Goal: Task Accomplishment & Management: Complete application form

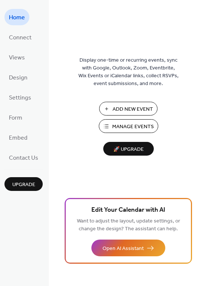
click at [139, 107] on span "Add New Event" at bounding box center [133, 109] width 40 height 8
click at [138, 132] on button "Manage Events" at bounding box center [128, 126] width 59 height 14
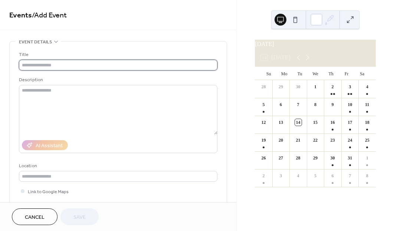
click at [121, 68] on input "text" at bounding box center [118, 65] width 199 height 11
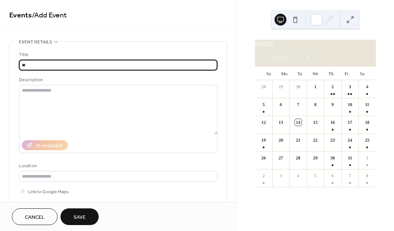
type input "*"
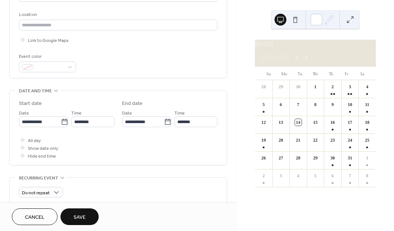
scroll to position [152, 0]
type input "******"
click at [58, 127] on input "**********" at bounding box center [40, 121] width 42 height 11
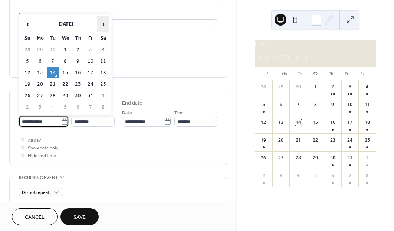
click at [103, 22] on span "›" at bounding box center [103, 24] width 11 height 15
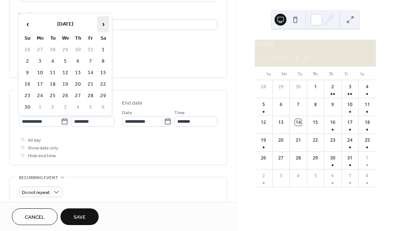
click at [103, 22] on span "›" at bounding box center [103, 24] width 11 height 15
click at [104, 23] on span "›" at bounding box center [103, 24] width 11 height 15
click at [101, 26] on span "›" at bounding box center [103, 24] width 11 height 15
click at [100, 25] on span "›" at bounding box center [103, 24] width 11 height 15
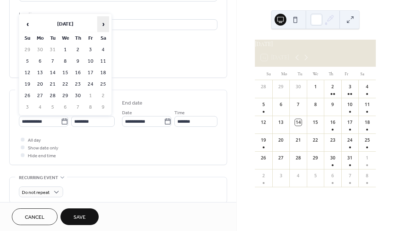
click at [100, 24] on span "›" at bounding box center [103, 24] width 11 height 15
click at [101, 24] on span "›" at bounding box center [103, 24] width 11 height 15
click at [89, 85] on td "26" at bounding box center [91, 84] width 12 height 11
type input "**********"
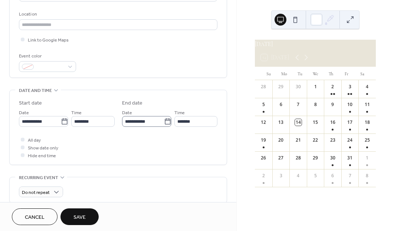
click at [167, 123] on icon at bounding box center [168, 121] width 6 height 6
click at [164, 123] on input "**********" at bounding box center [143, 121] width 42 height 11
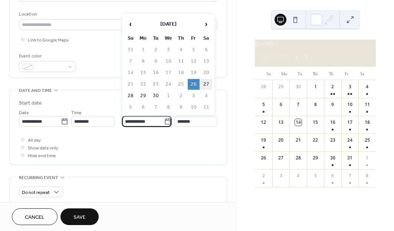
click at [208, 88] on td "27" at bounding box center [207, 84] width 12 height 11
type input "**********"
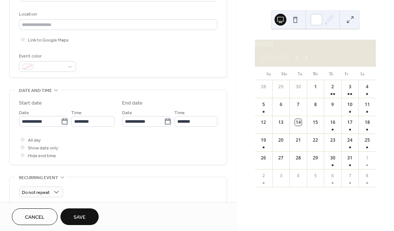
click at [17, 142] on div "**********" at bounding box center [118, 127] width 217 height 75
click at [25, 143] on div at bounding box center [22, 139] width 7 height 7
click at [85, 218] on span "Save" at bounding box center [80, 218] width 12 height 8
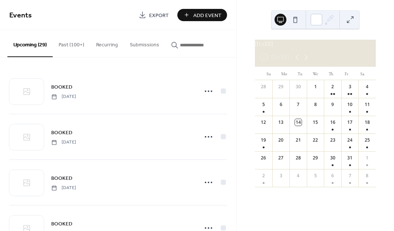
click at [212, 16] on span "Add Event" at bounding box center [207, 16] width 28 height 8
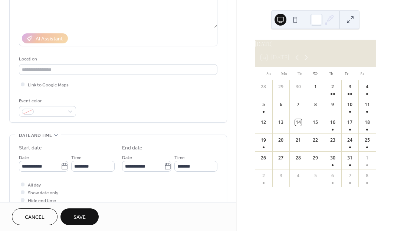
scroll to position [117, 0]
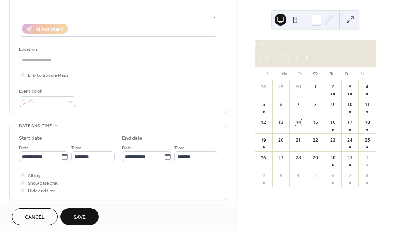
type input "******"
click at [308, 62] on icon at bounding box center [306, 57] width 9 height 9
click at [310, 62] on icon at bounding box center [306, 57] width 9 height 9
click at [308, 62] on icon at bounding box center [306, 57] width 9 height 9
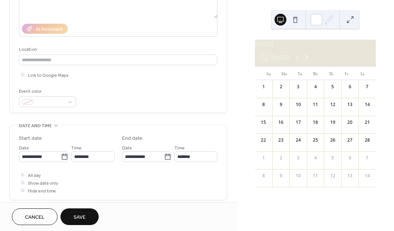
click at [310, 62] on icon at bounding box center [306, 57] width 9 height 9
click at [308, 62] on icon at bounding box center [306, 57] width 9 height 9
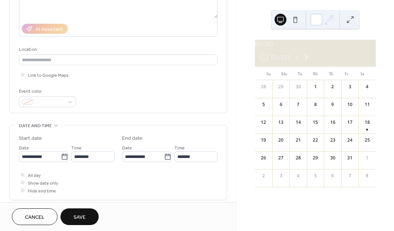
click at [309, 62] on icon at bounding box center [306, 57] width 9 height 9
click at [310, 62] on icon at bounding box center [306, 57] width 9 height 9
click at [308, 62] on icon at bounding box center [306, 57] width 9 height 9
click at [310, 62] on icon at bounding box center [306, 57] width 9 height 9
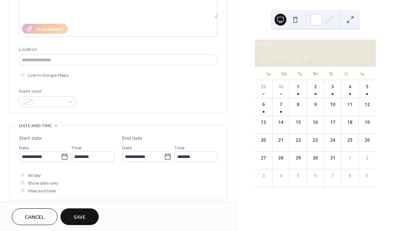
click at [311, 62] on icon at bounding box center [306, 57] width 9 height 9
click at [309, 62] on icon at bounding box center [306, 57] width 9 height 9
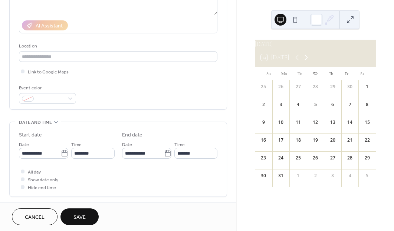
scroll to position [125, 0]
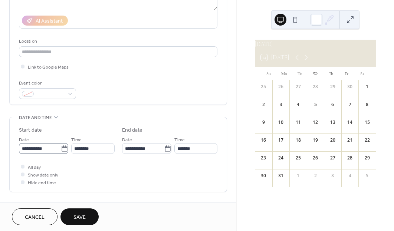
click at [63, 153] on icon at bounding box center [64, 148] width 7 height 7
click at [61, 153] on input "**********" at bounding box center [40, 148] width 42 height 11
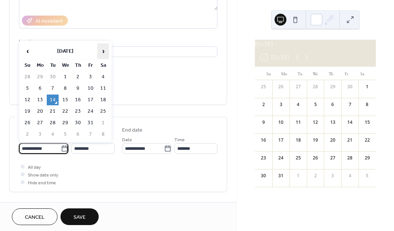
click at [108, 52] on span "›" at bounding box center [103, 51] width 11 height 15
click at [106, 54] on span "›" at bounding box center [103, 51] width 11 height 15
click at [104, 54] on span "›" at bounding box center [103, 51] width 11 height 15
click at [105, 53] on span "›" at bounding box center [103, 51] width 11 height 15
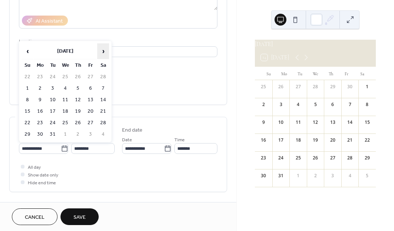
click at [104, 54] on span "›" at bounding box center [103, 51] width 11 height 15
click at [103, 56] on span "›" at bounding box center [103, 51] width 11 height 15
click at [105, 52] on span "›" at bounding box center [103, 51] width 11 height 15
click at [106, 55] on span "›" at bounding box center [103, 51] width 11 height 15
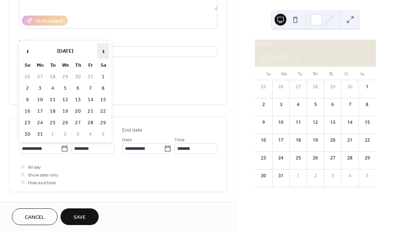
click at [104, 53] on span "›" at bounding box center [103, 51] width 11 height 15
click at [105, 51] on span "›" at bounding box center [103, 51] width 11 height 15
click at [107, 52] on span "›" at bounding box center [103, 51] width 11 height 15
click at [106, 53] on span "›" at bounding box center [103, 51] width 11 height 15
click at [103, 52] on span "›" at bounding box center [103, 51] width 11 height 15
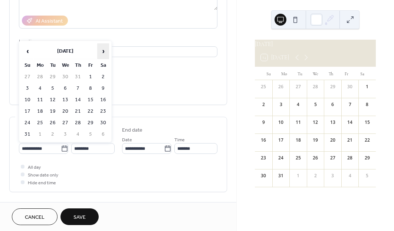
click at [103, 52] on span "›" at bounding box center [103, 51] width 11 height 15
click at [104, 52] on span "›" at bounding box center [103, 51] width 11 height 15
click at [103, 52] on span "›" at bounding box center [103, 51] width 11 height 15
click at [104, 56] on span "›" at bounding box center [103, 51] width 11 height 15
click at [91, 103] on td "14" at bounding box center [91, 100] width 12 height 11
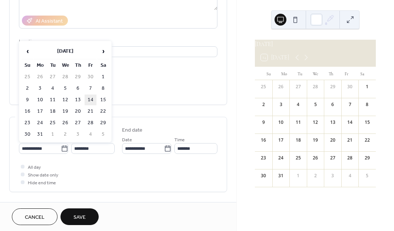
type input "**********"
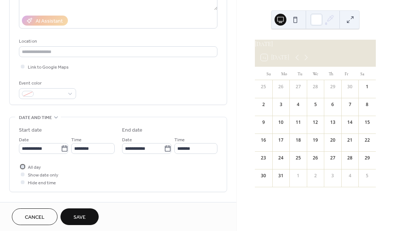
click at [26, 170] on div at bounding box center [22, 166] width 7 height 7
click at [167, 153] on icon at bounding box center [167, 148] width 7 height 7
click at [164, 154] on input "**********" at bounding box center [143, 148] width 42 height 11
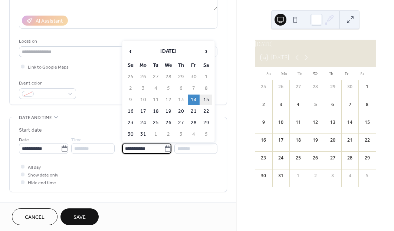
click at [205, 105] on td "15" at bounding box center [207, 100] width 12 height 11
type input "**********"
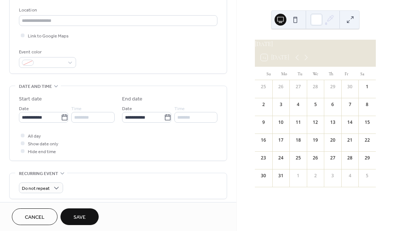
scroll to position [162, 0]
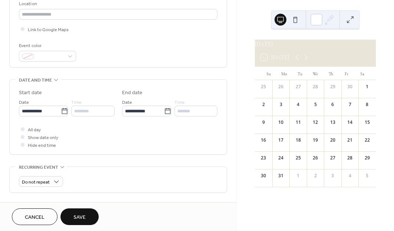
click at [89, 219] on button "Save" at bounding box center [80, 217] width 38 height 17
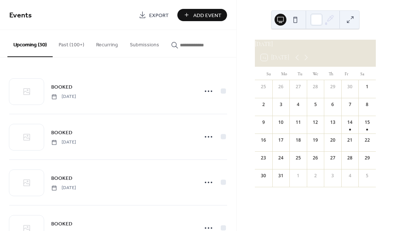
click at [207, 19] on span "Add Event" at bounding box center [207, 16] width 28 height 8
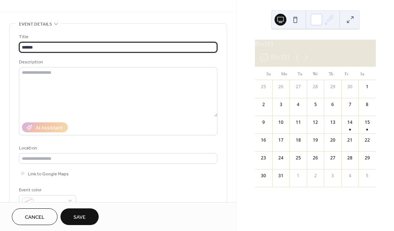
scroll to position [17, 0]
type input "*"
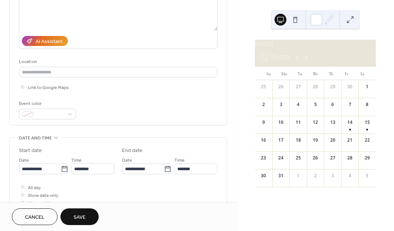
scroll to position [105, 0]
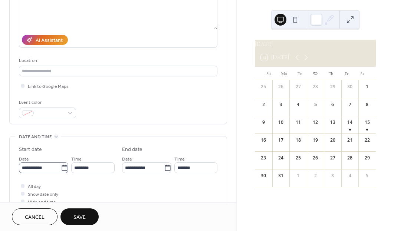
type input "**********"
click at [62, 171] on icon at bounding box center [64, 167] width 7 height 7
click at [61, 171] on input "**********" at bounding box center [40, 168] width 42 height 11
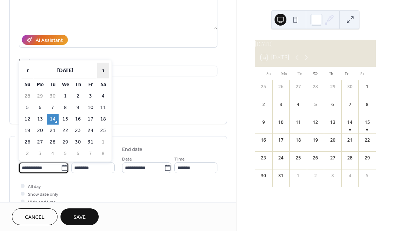
click at [106, 70] on span "›" at bounding box center [103, 70] width 11 height 15
click at [104, 68] on span "›" at bounding box center [103, 70] width 11 height 15
click at [104, 71] on span "›" at bounding box center [103, 70] width 11 height 15
click at [105, 71] on span "›" at bounding box center [103, 70] width 11 height 15
click at [102, 72] on span "›" at bounding box center [103, 70] width 11 height 15
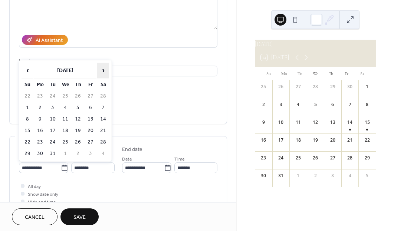
click at [101, 74] on span "›" at bounding box center [103, 70] width 11 height 15
click at [102, 75] on span "›" at bounding box center [103, 70] width 11 height 15
click at [100, 73] on span "›" at bounding box center [103, 70] width 11 height 15
click at [100, 71] on span "›" at bounding box center [103, 70] width 11 height 15
click at [99, 72] on span "›" at bounding box center [103, 70] width 11 height 15
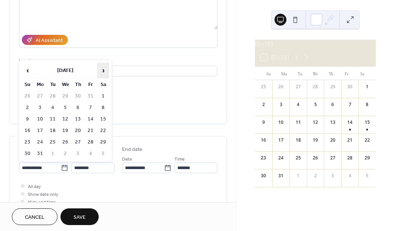
click at [98, 74] on span "›" at bounding box center [103, 70] width 11 height 15
click at [100, 72] on span "›" at bounding box center [103, 70] width 11 height 15
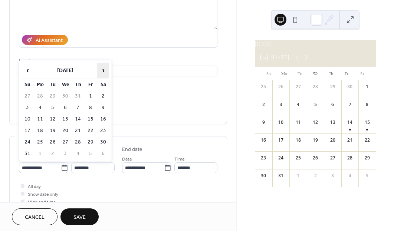
click at [101, 71] on span "›" at bounding box center [103, 70] width 11 height 15
click at [103, 72] on span "›" at bounding box center [103, 70] width 11 height 15
click at [101, 74] on span "›" at bounding box center [103, 70] width 11 height 15
click at [101, 73] on span "›" at bounding box center [103, 70] width 11 height 15
click at [101, 71] on span "›" at bounding box center [103, 70] width 11 height 15
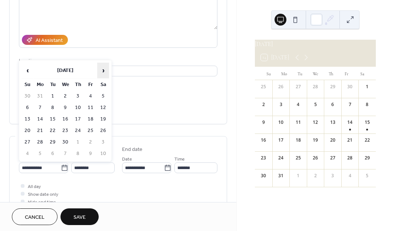
click at [101, 71] on span "›" at bounding box center [103, 70] width 11 height 15
click at [102, 72] on span "›" at bounding box center [103, 70] width 11 height 15
click at [102, 71] on span "›" at bounding box center [103, 70] width 11 height 15
click at [100, 71] on span "›" at bounding box center [103, 70] width 11 height 15
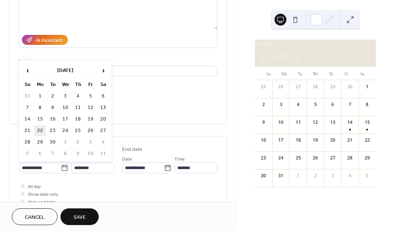
click at [43, 133] on td "22" at bounding box center [40, 131] width 12 height 11
type input "**********"
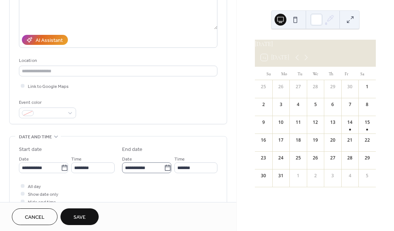
click at [164, 172] on icon at bounding box center [167, 167] width 7 height 7
click at [164, 173] on input "**********" at bounding box center [143, 168] width 42 height 11
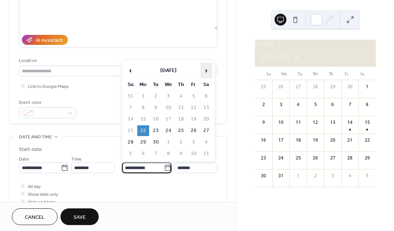
click at [205, 73] on span "›" at bounding box center [206, 70] width 11 height 15
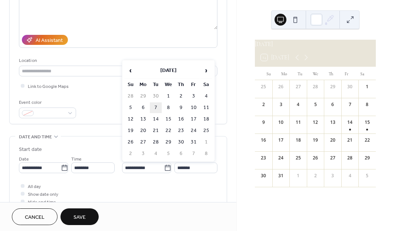
click at [156, 111] on td "7" at bounding box center [156, 107] width 12 height 11
type input "**********"
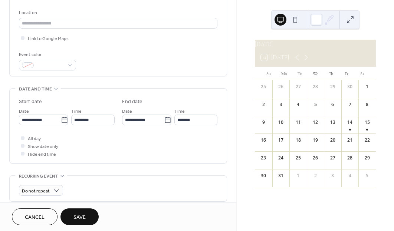
scroll to position [155, 0]
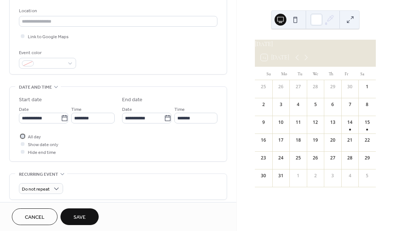
click at [22, 140] on div at bounding box center [22, 136] width 7 height 7
click at [85, 218] on span "Save" at bounding box center [80, 218] width 12 height 8
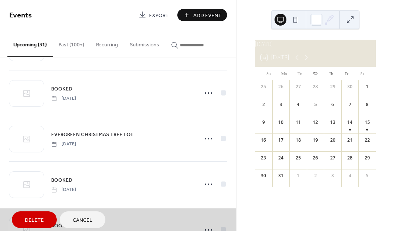
scroll to position [1200, 0]
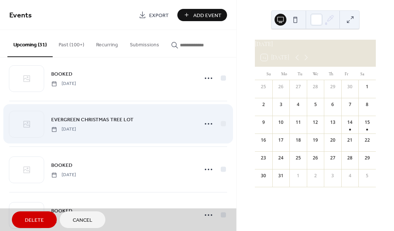
click at [206, 131] on span "EVERGREEN CHRISTMAS TREE LOT [DATE]" at bounding box center [118, 123] width 218 height 45
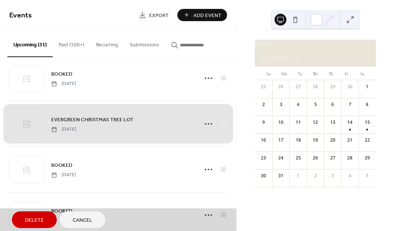
click at [206, 128] on span "EVERGREEN CHRISTMAS TREE LOT [DATE]" at bounding box center [118, 123] width 218 height 45
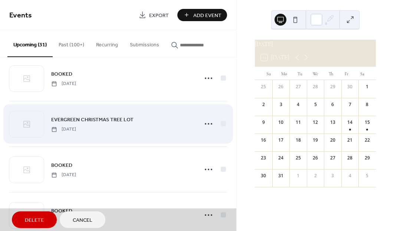
click at [206, 126] on span "EVERGREEN CHRISTMAS TREE LOT [DATE]" at bounding box center [118, 123] width 218 height 45
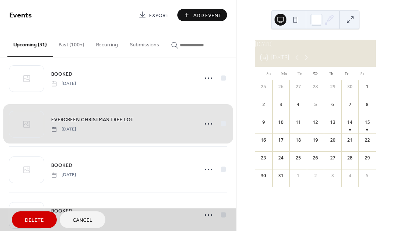
click at [206, 124] on span "EVERGREEN CHRISTMAS TREE LOT [DATE]" at bounding box center [118, 123] width 218 height 45
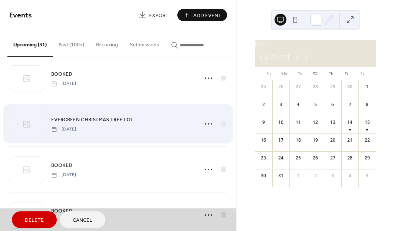
click at [36, 129] on span "EVERGREEN CHRISTMAS TREE LOT [DATE]" at bounding box center [118, 123] width 218 height 45
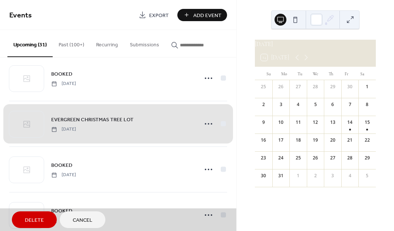
click at [123, 130] on span "EVERGREEN CHRISTMAS TREE LOT [DATE]" at bounding box center [118, 123] width 218 height 45
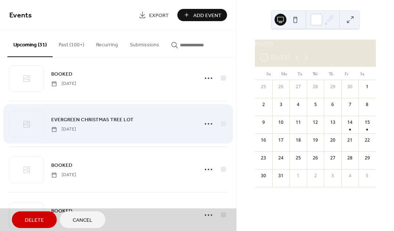
click at [131, 130] on span "EVERGREEN CHRISTMAS TREE LOT [DATE]" at bounding box center [118, 123] width 218 height 45
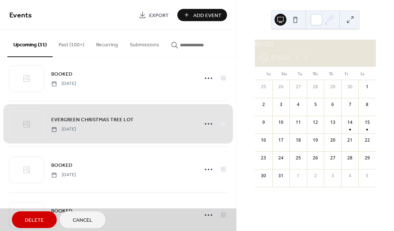
click at [165, 131] on span "EVERGREEN CHRISTMAS TREE LOT [DATE]" at bounding box center [118, 123] width 218 height 45
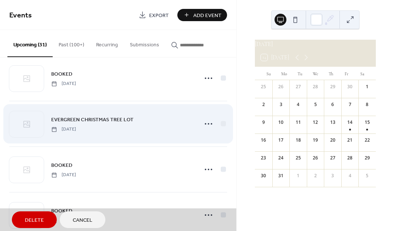
click at [209, 127] on span "EVERGREEN CHRISTMAS TREE LOT [DATE]" at bounding box center [118, 123] width 218 height 45
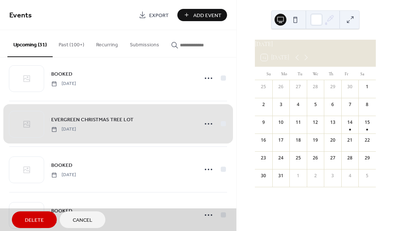
click at [206, 128] on span "EVERGREEN CHRISTMAS TREE LOT [DATE]" at bounding box center [118, 123] width 218 height 45
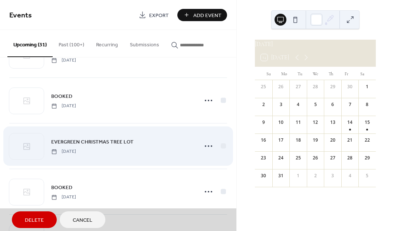
scroll to position [1176, 0]
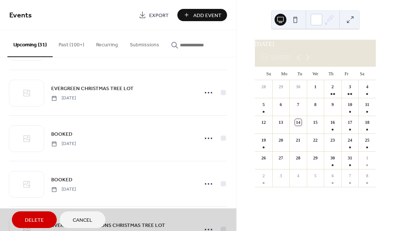
scroll to position [1235, 0]
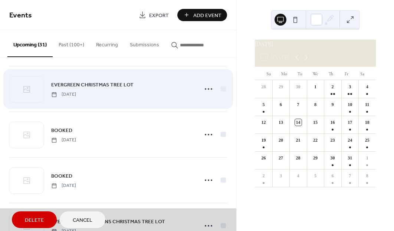
click at [24, 82] on span "EVERGREEN CHRISTMAS TREE LOT [DATE]" at bounding box center [118, 88] width 218 height 45
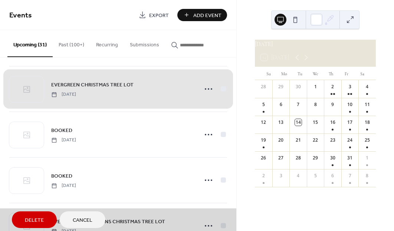
click at [205, 94] on span "EVERGREEN CHRISTMAS TREE LOT [DATE]" at bounding box center [118, 88] width 218 height 45
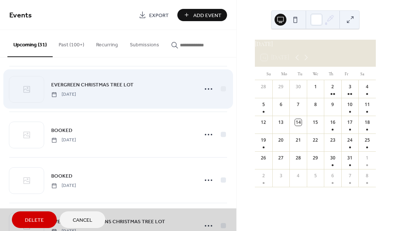
click at [170, 97] on span "EVERGREEN CHRISTMAS TREE LOT [DATE]" at bounding box center [118, 88] width 218 height 45
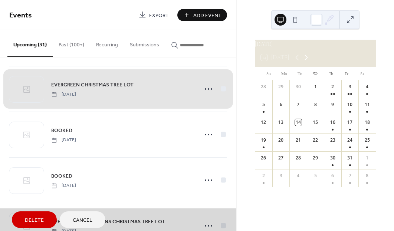
click at [309, 62] on icon at bounding box center [306, 57] width 9 height 9
click at [308, 61] on icon at bounding box center [306, 58] width 3 height 6
click at [310, 62] on icon at bounding box center [306, 57] width 9 height 9
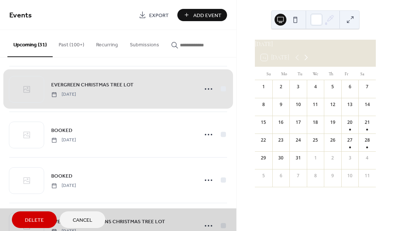
click at [311, 61] on icon at bounding box center [306, 57] width 9 height 9
click at [309, 61] on icon at bounding box center [306, 57] width 9 height 9
click at [310, 62] on icon at bounding box center [306, 57] width 9 height 9
click at [311, 61] on icon at bounding box center [306, 57] width 9 height 9
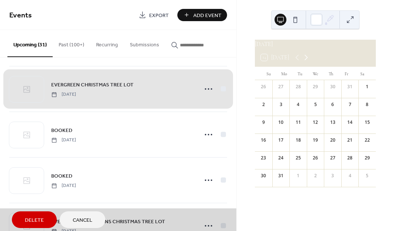
click at [305, 62] on icon at bounding box center [306, 57] width 9 height 9
click at [307, 62] on icon at bounding box center [306, 57] width 9 height 9
click at [360, 150] on div "28" at bounding box center [367, 143] width 17 height 18
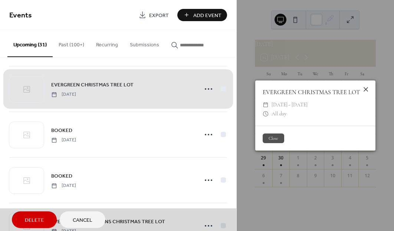
click at [365, 87] on icon at bounding box center [366, 89] width 9 height 9
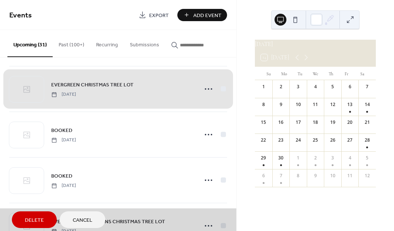
click at [199, 19] on span "Add Event" at bounding box center [207, 16] width 28 height 8
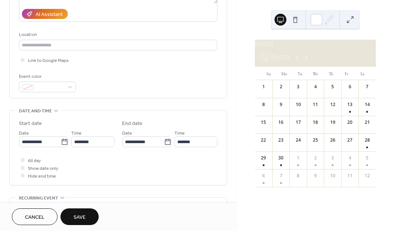
scroll to position [134, 0]
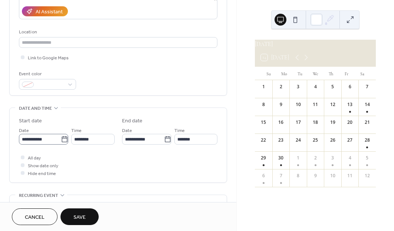
type input "**********"
click at [61, 141] on icon at bounding box center [64, 139] width 7 height 7
click at [61, 141] on input "**********" at bounding box center [40, 139] width 42 height 11
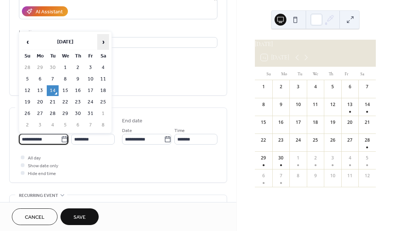
click at [104, 42] on span "›" at bounding box center [103, 42] width 11 height 15
click at [104, 43] on span "›" at bounding box center [103, 42] width 11 height 15
click at [104, 42] on span "›" at bounding box center [103, 42] width 11 height 15
click at [103, 43] on span "›" at bounding box center [103, 42] width 11 height 15
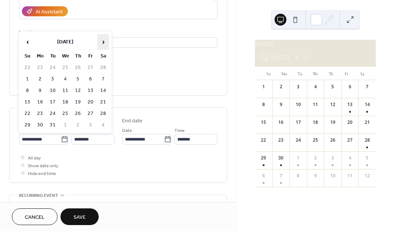
click at [103, 43] on span "›" at bounding box center [103, 42] width 11 height 15
click at [102, 43] on span "›" at bounding box center [103, 42] width 11 height 15
click at [99, 43] on span "›" at bounding box center [103, 42] width 11 height 15
click at [101, 42] on span "›" at bounding box center [103, 42] width 11 height 15
click at [98, 43] on span "›" at bounding box center [103, 42] width 11 height 15
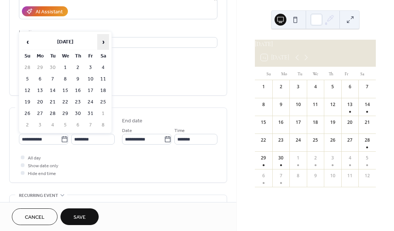
click at [98, 43] on span "›" at bounding box center [103, 42] width 11 height 15
click at [101, 42] on span "›" at bounding box center [103, 42] width 11 height 15
click at [101, 41] on span "›" at bounding box center [103, 42] width 11 height 15
click at [41, 117] on td "23" at bounding box center [40, 113] width 12 height 11
type input "**********"
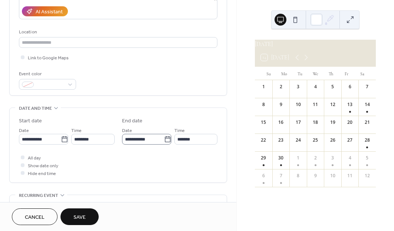
click at [164, 143] on icon at bounding box center [167, 139] width 7 height 7
click at [164, 145] on input "**********" at bounding box center [143, 139] width 42 height 11
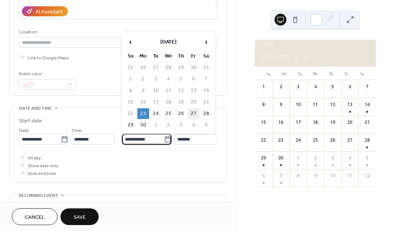
click at [194, 118] on td "27" at bounding box center [194, 113] width 12 height 11
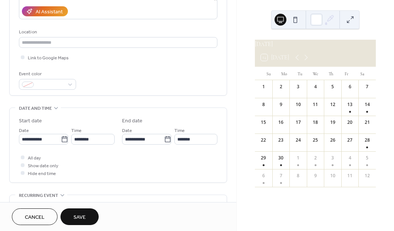
type input "**********"
click at [31, 162] on span "All day" at bounding box center [34, 158] width 13 height 8
click at [88, 218] on button "Save" at bounding box center [80, 217] width 38 height 17
